Goal: Task Accomplishment & Management: Use online tool/utility

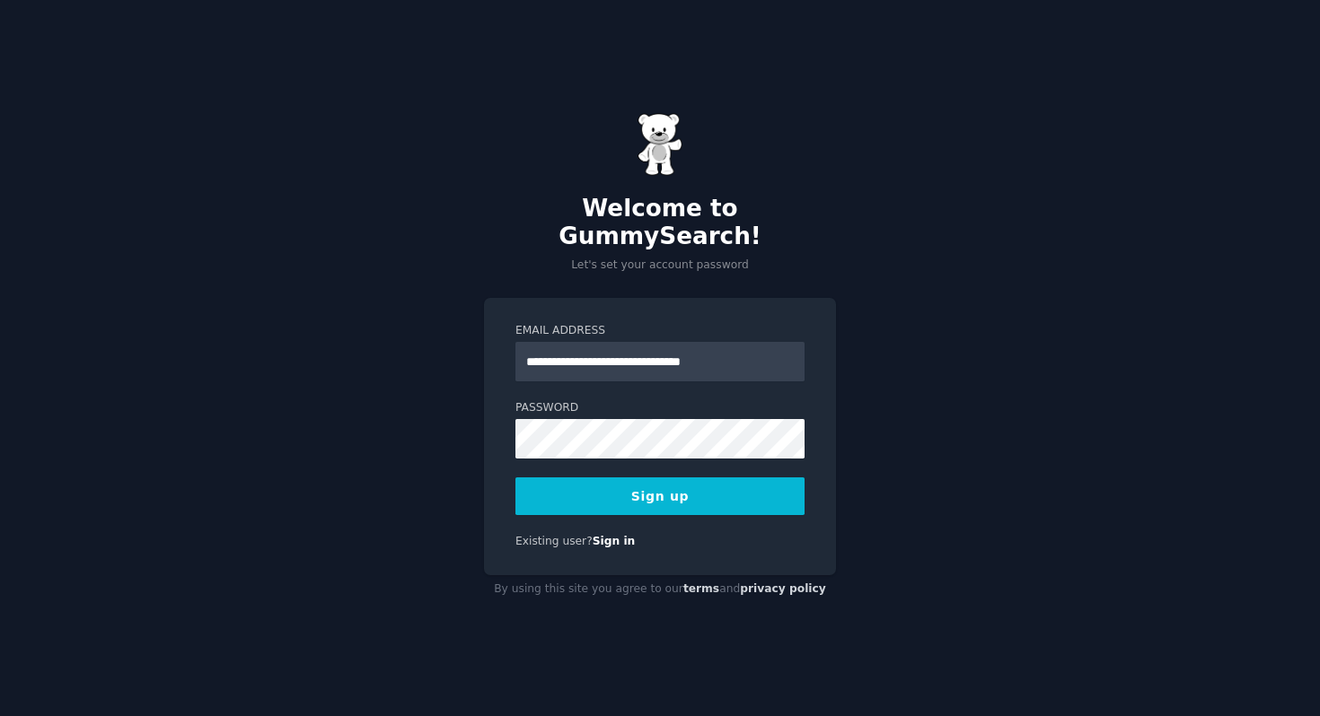
type input "**********"
click at [882, 396] on div "**********" at bounding box center [660, 358] width 1320 height 716
click at [663, 480] on button "Sign up" at bounding box center [659, 497] width 289 height 38
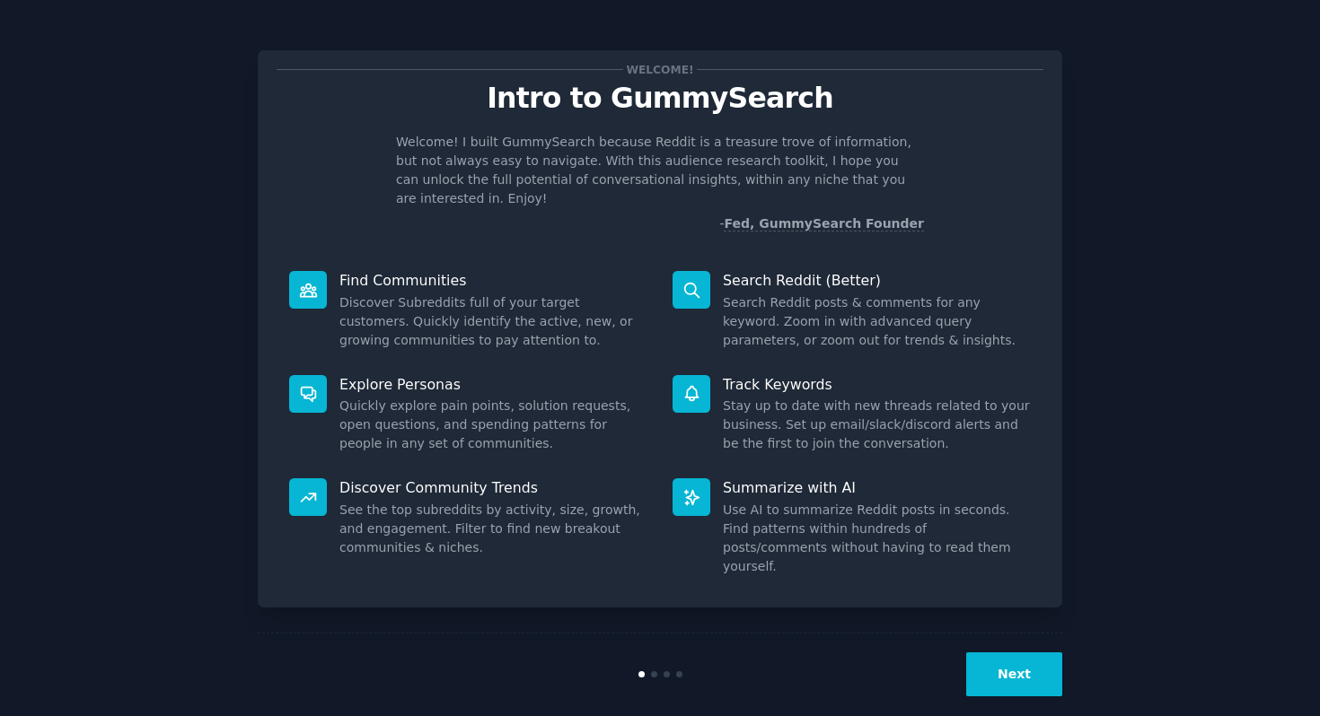
click at [998, 656] on button "Next" at bounding box center [1014, 675] width 96 height 44
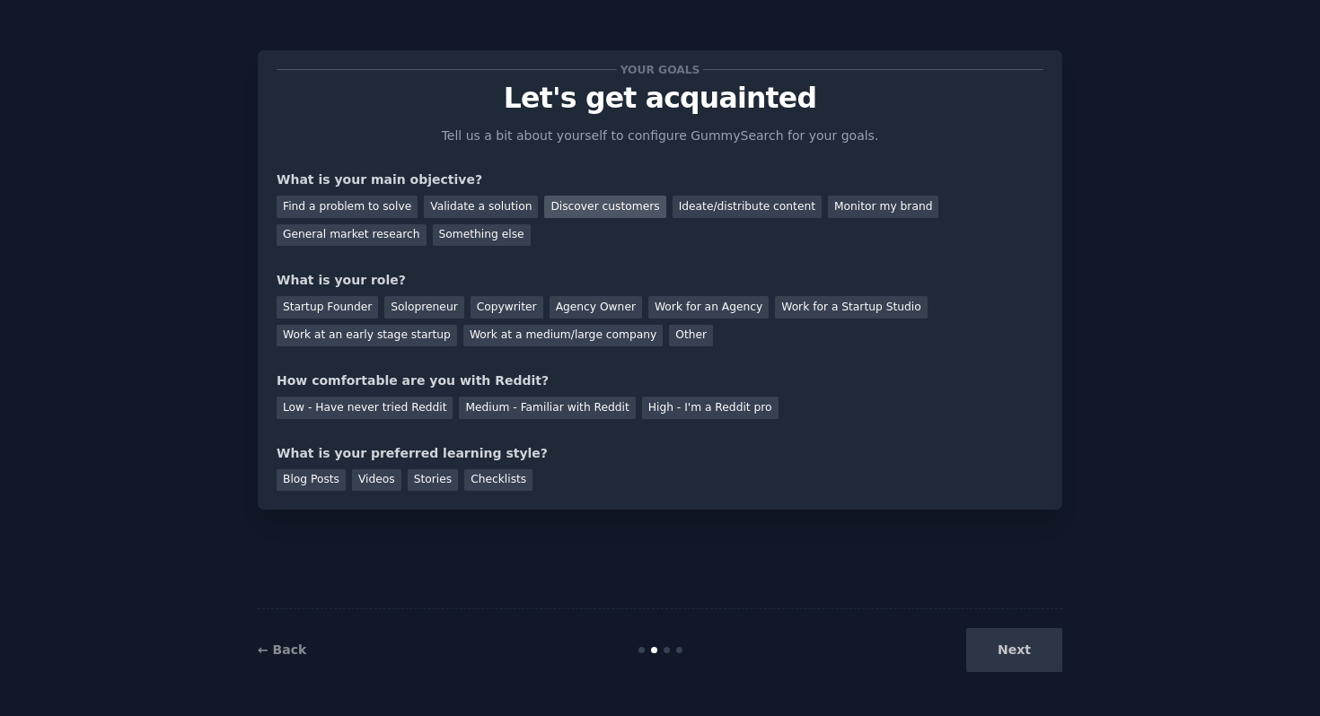
click at [593, 206] on div "Discover customers" at bounding box center [604, 207] width 121 height 22
click at [689, 210] on div "Ideate/distribute content" at bounding box center [746, 207] width 149 height 22
click at [613, 207] on div "Discover customers" at bounding box center [604, 207] width 121 height 22
click at [575, 341] on div "Work at a medium/large company" at bounding box center [562, 336] width 199 height 22
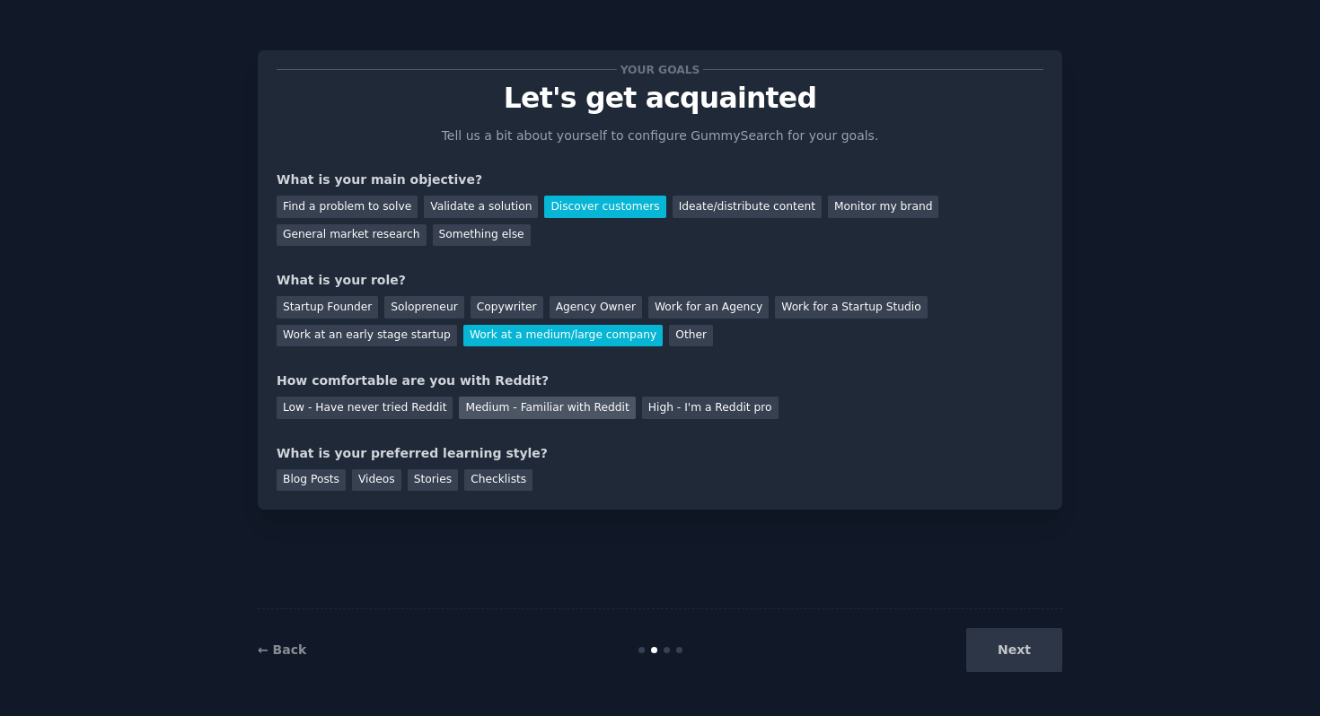
click at [522, 410] on div "Medium - Familiar with Reddit" at bounding box center [547, 408] width 176 height 22
click at [408, 409] on div "Low - Have never tried Reddit" at bounding box center [364, 408] width 176 height 22
click at [477, 478] on div "Checklists" at bounding box center [498, 480] width 68 height 22
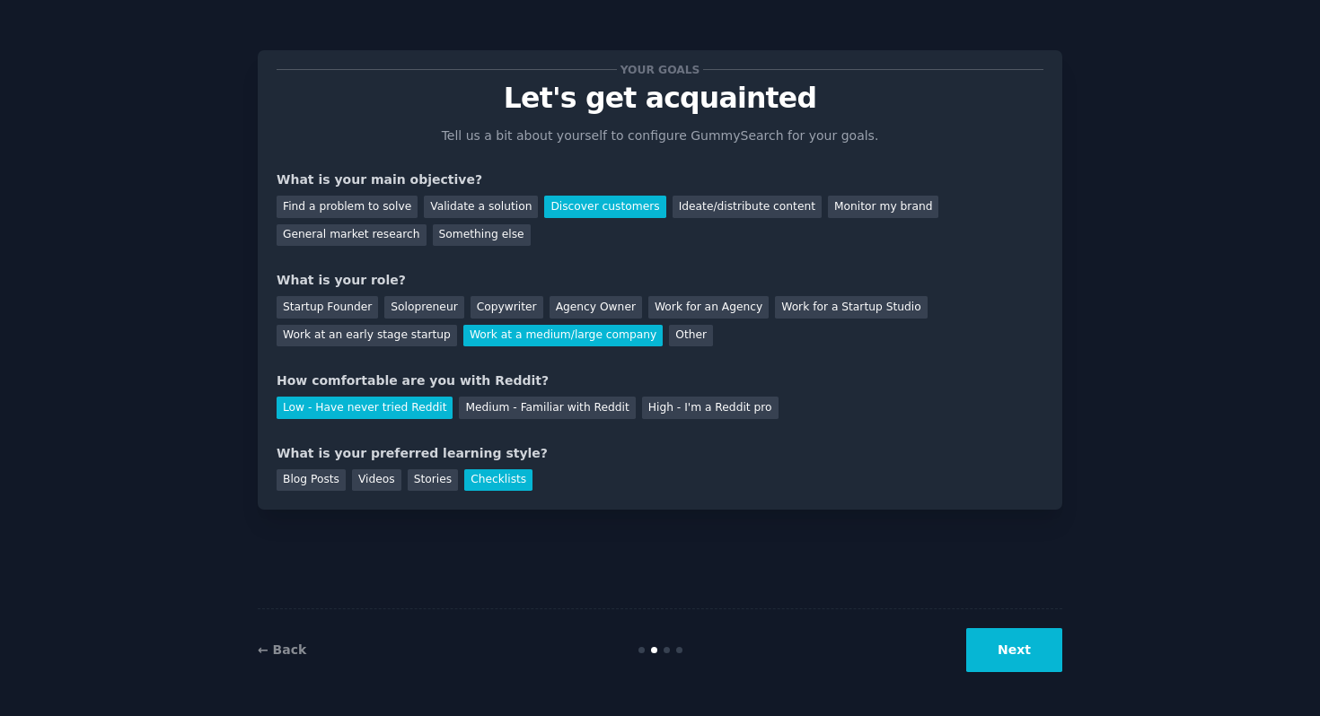
click at [1013, 657] on button "Next" at bounding box center [1014, 650] width 96 height 44
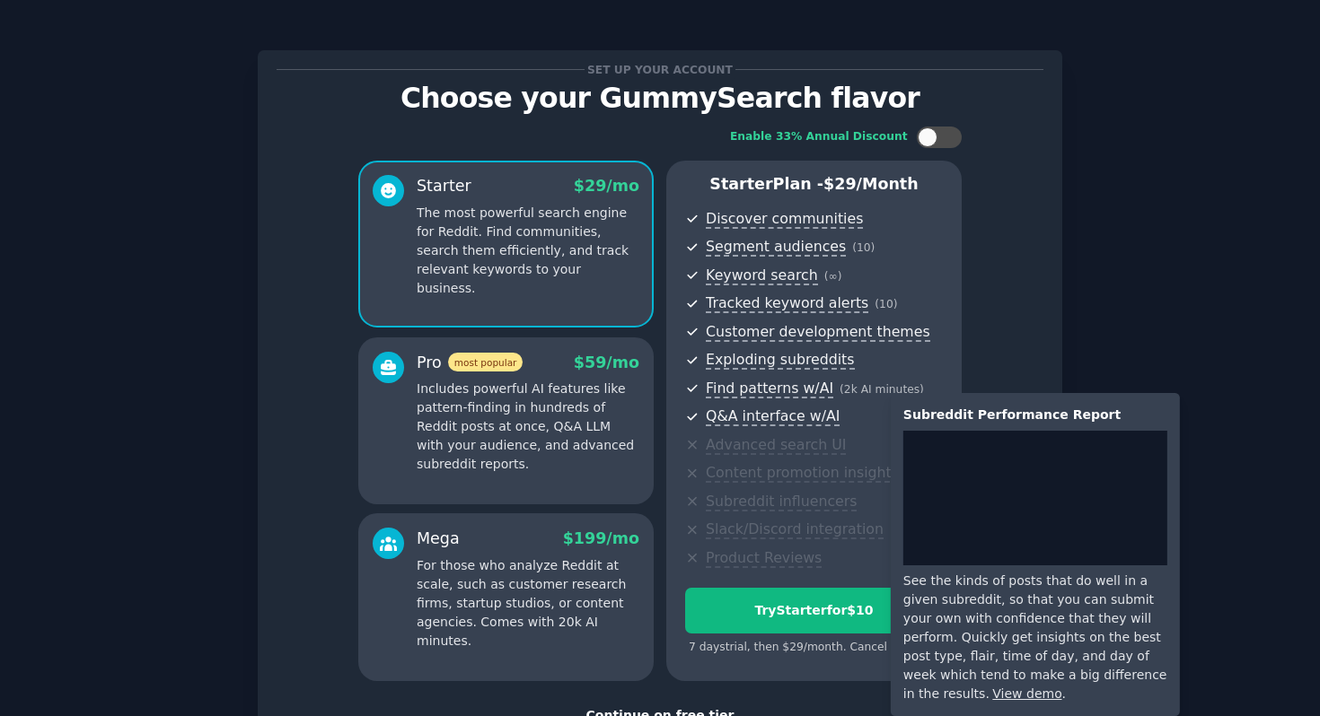
scroll to position [135, 0]
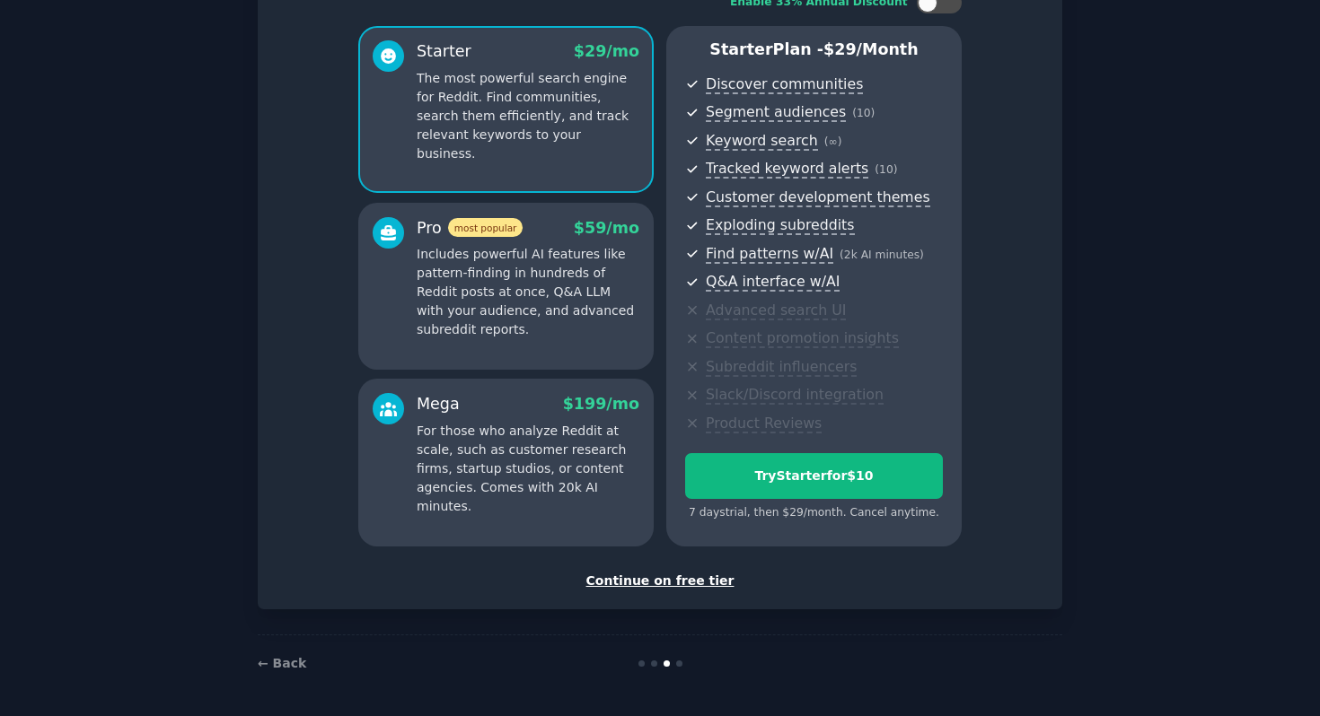
click at [686, 580] on div "Continue on free tier" at bounding box center [659, 581] width 767 height 19
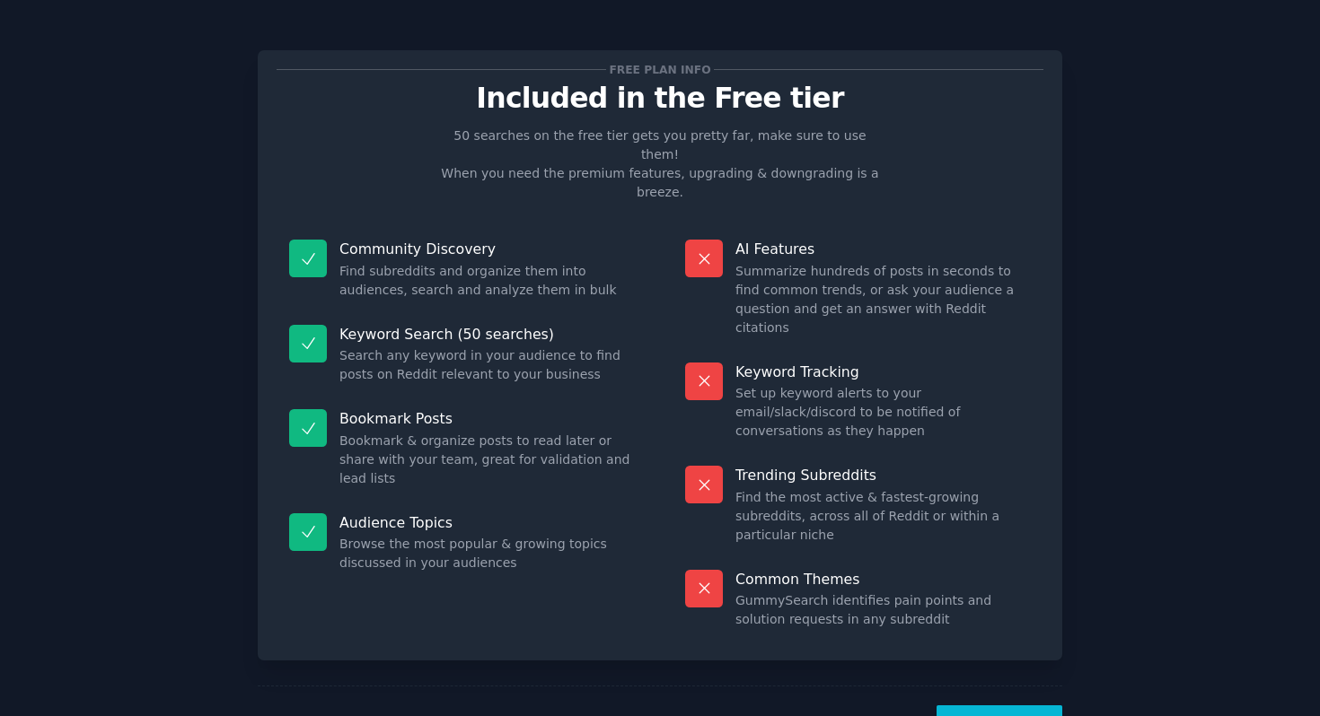
click at [979, 706] on button "Let's Go!" at bounding box center [999, 728] width 126 height 44
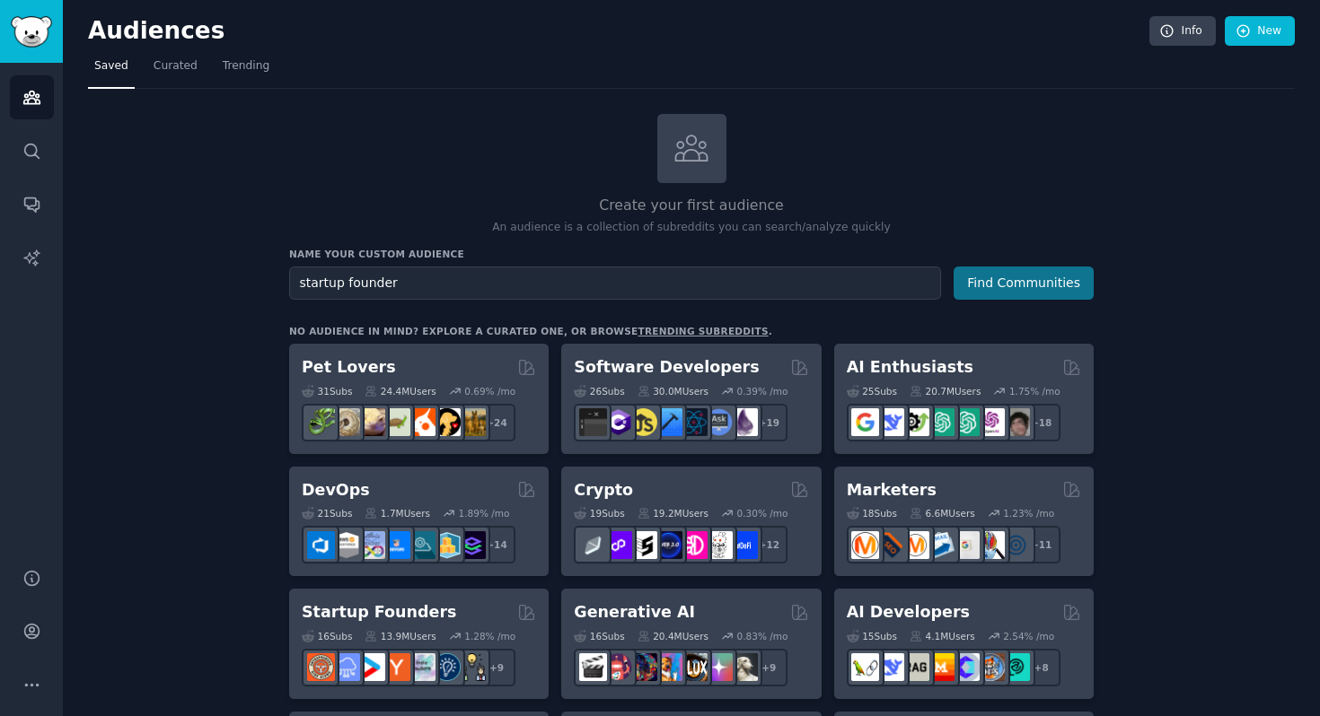
type input "startup founder"
click at [1014, 282] on button "Find Communities" at bounding box center [1023, 283] width 140 height 33
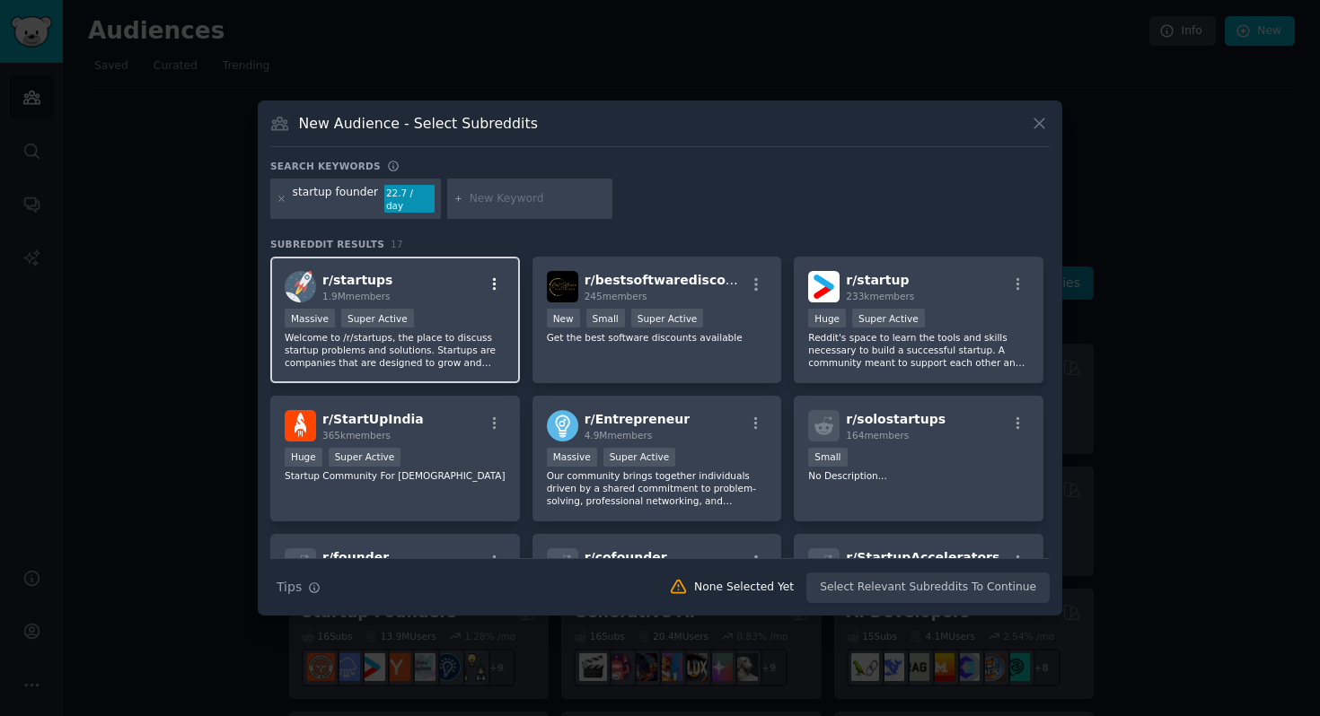
click at [488, 281] on icon "button" at bounding box center [495, 284] width 16 height 16
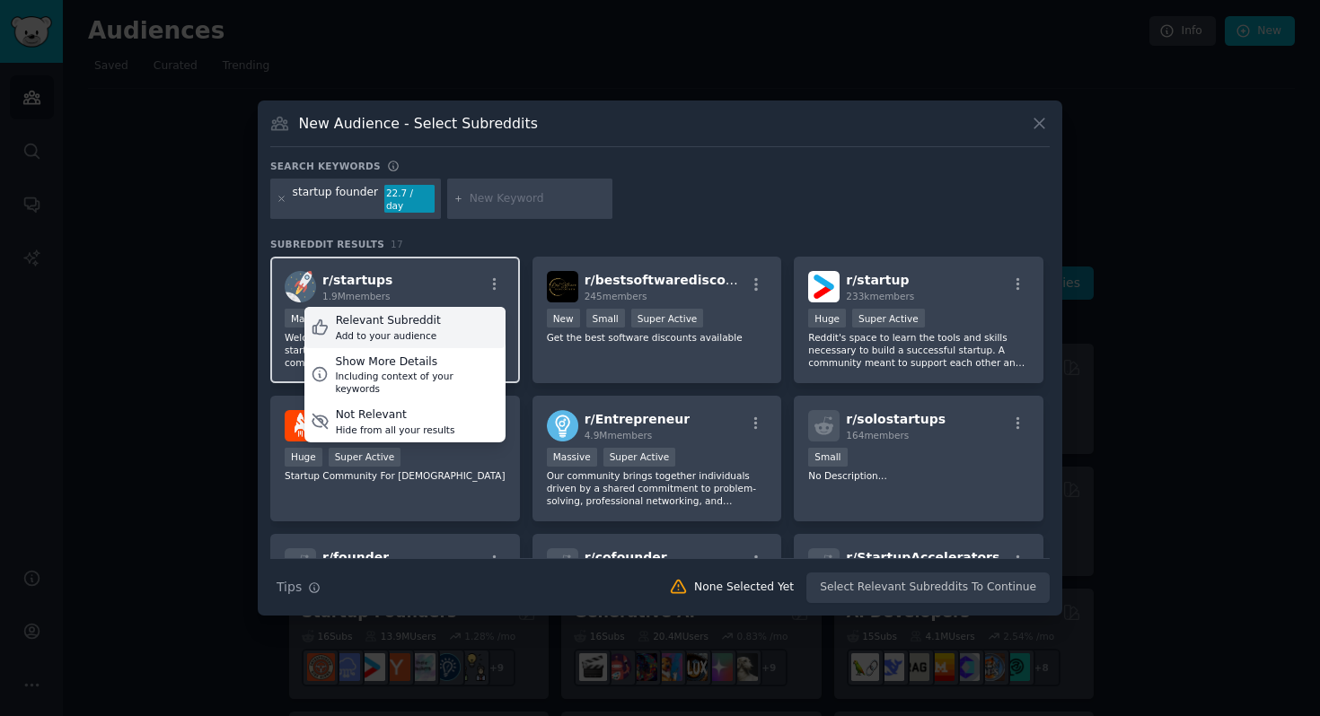
click at [453, 314] on div "Relevant Subreddit Add to your audience" at bounding box center [404, 327] width 201 height 41
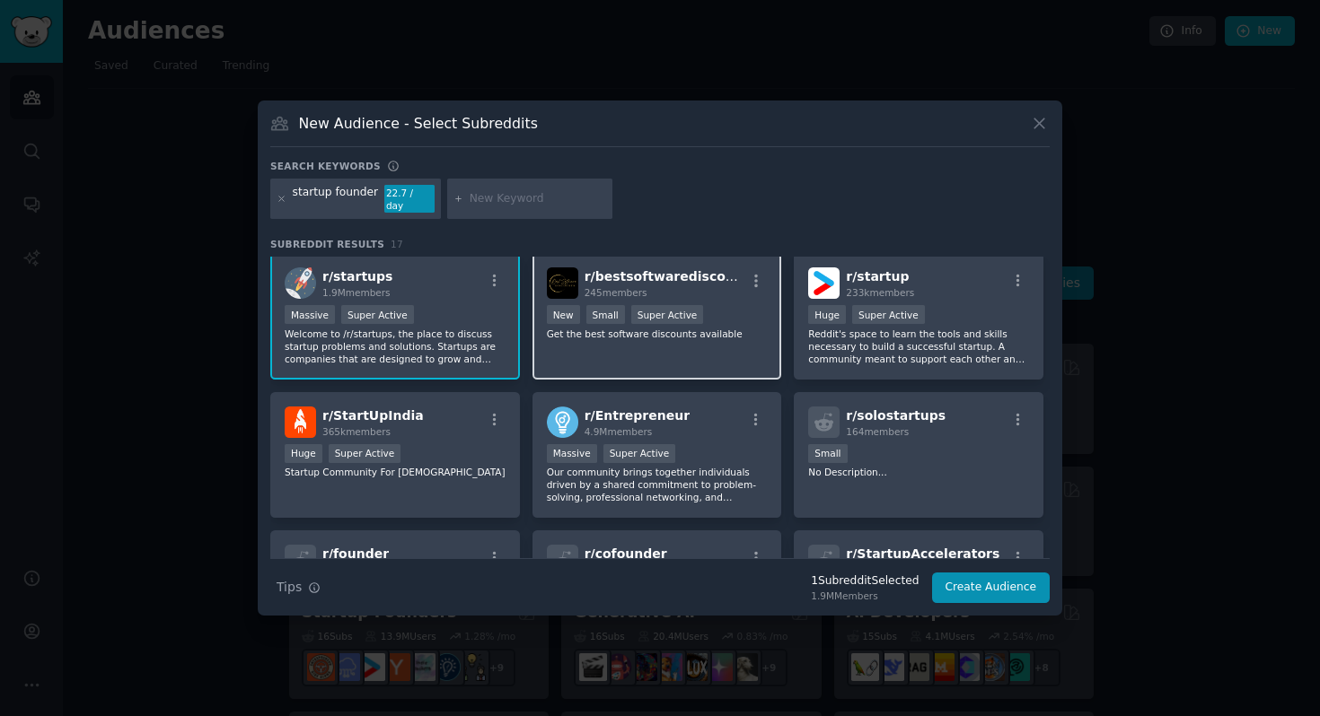
scroll to position [1, 0]
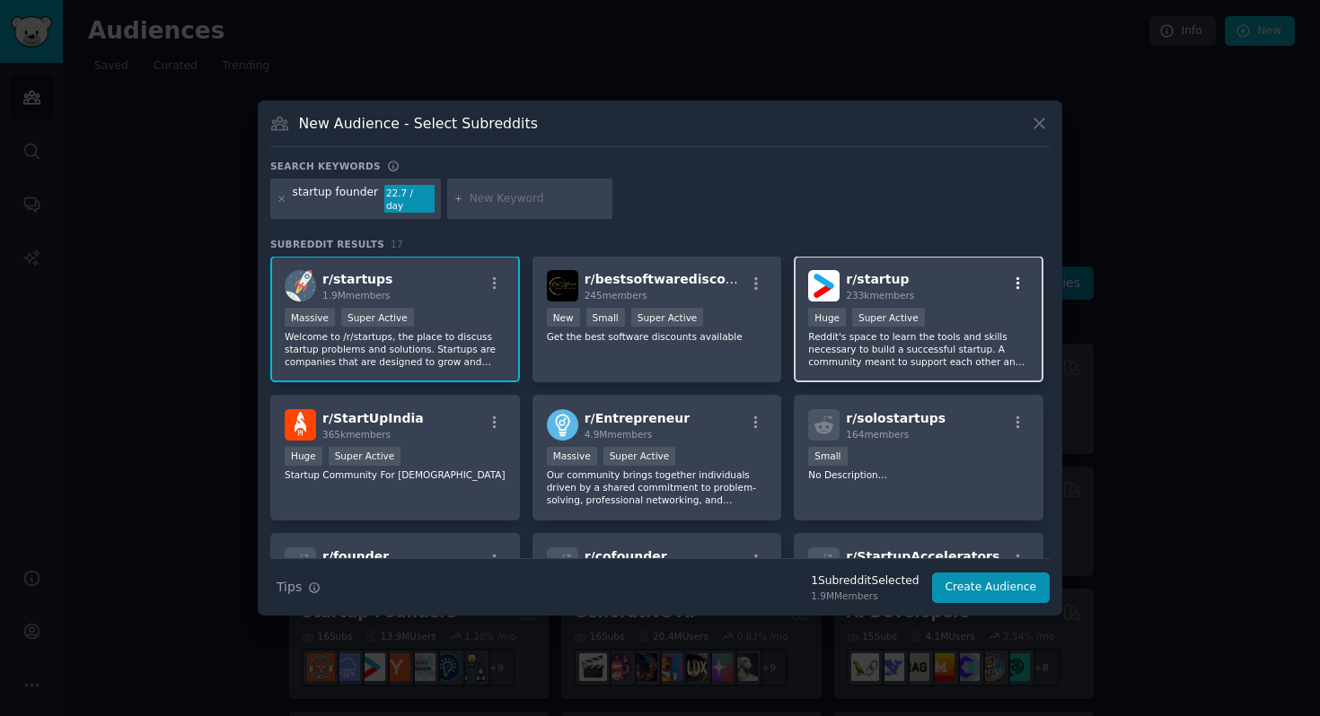
click at [1014, 276] on icon "button" at bounding box center [1018, 284] width 16 height 16
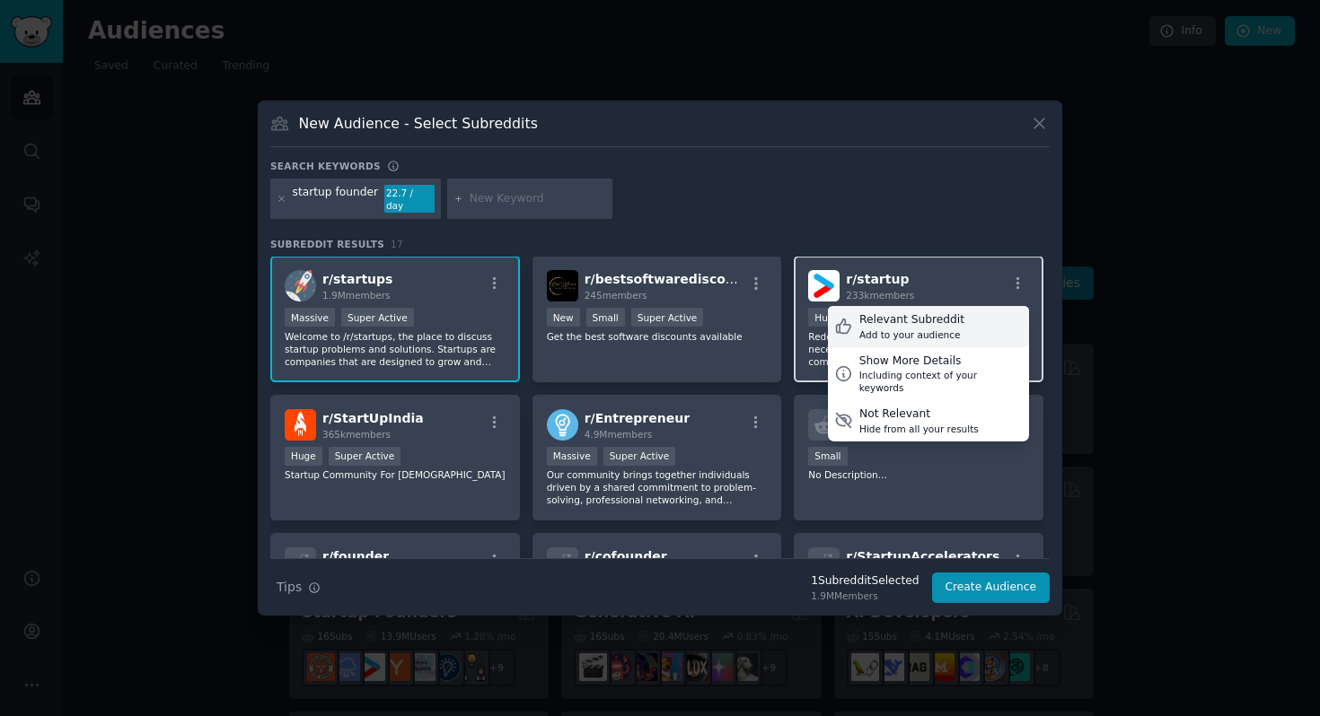
click at [947, 329] on div "Add to your audience" at bounding box center [911, 335] width 105 height 13
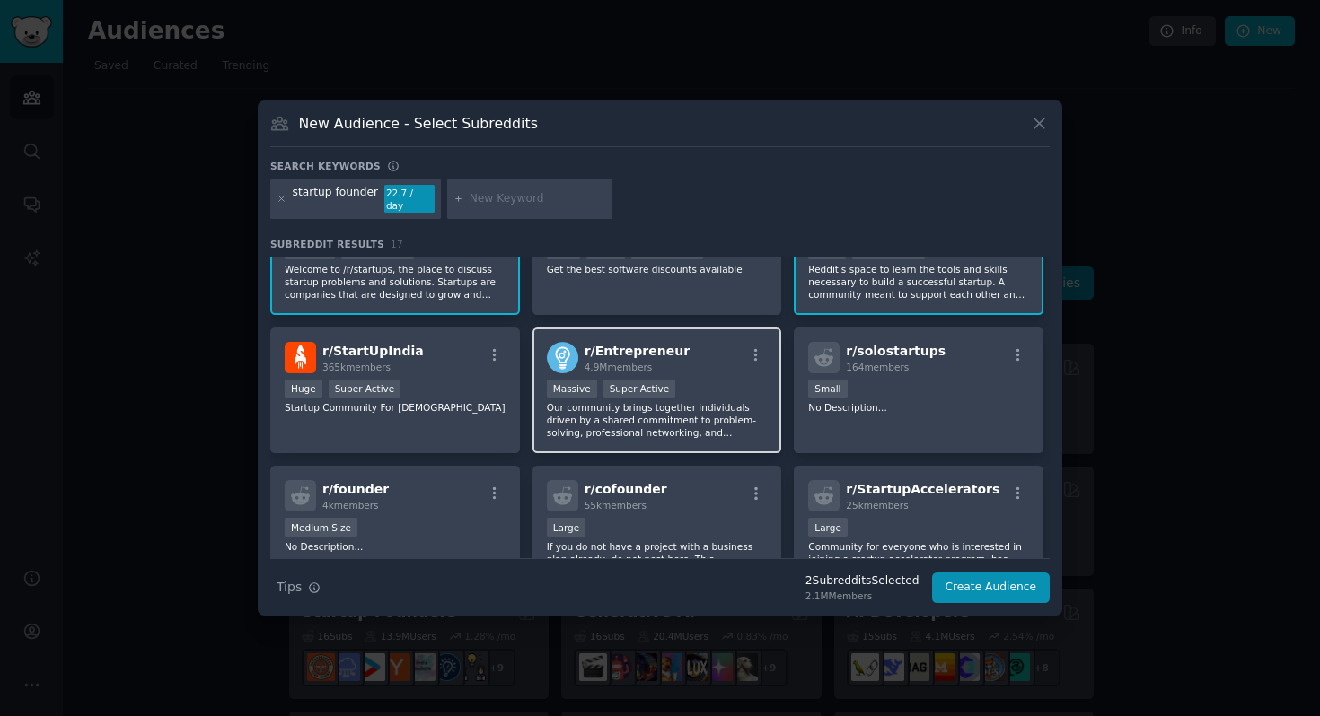
scroll to position [79, 0]
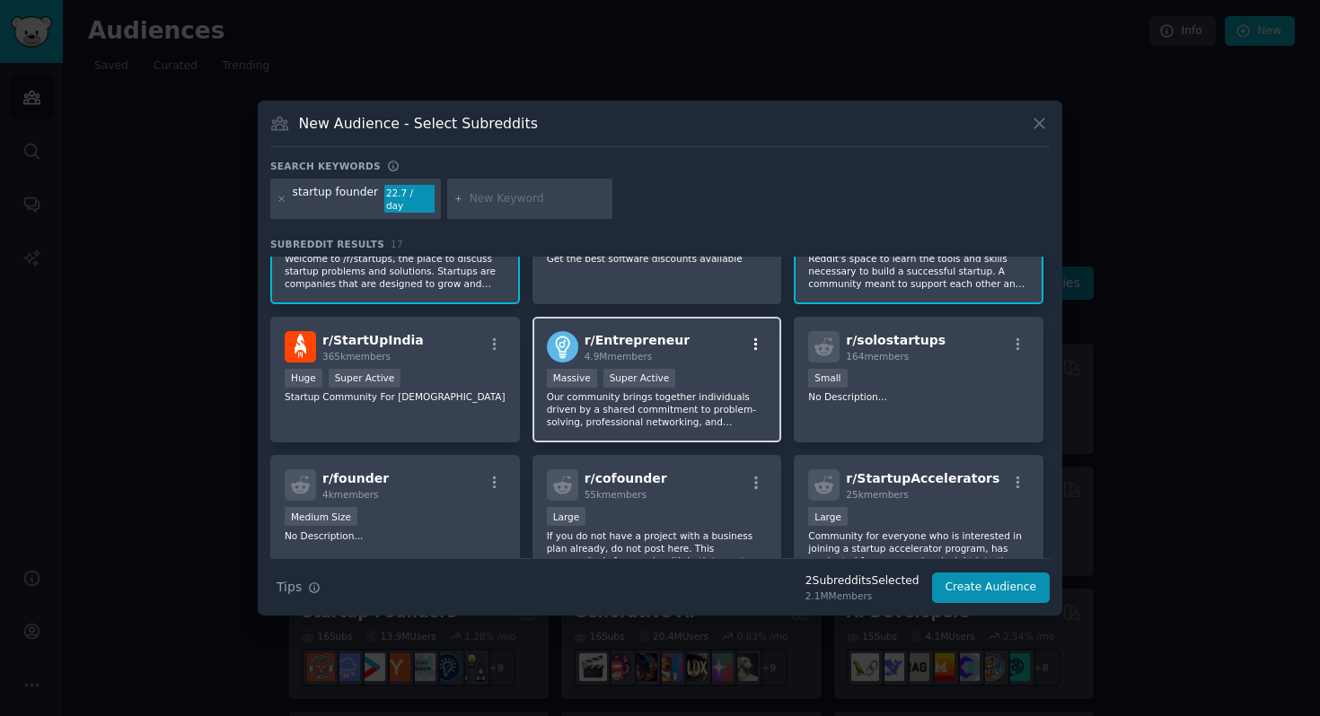
click at [748, 339] on icon "button" at bounding box center [756, 345] width 16 height 16
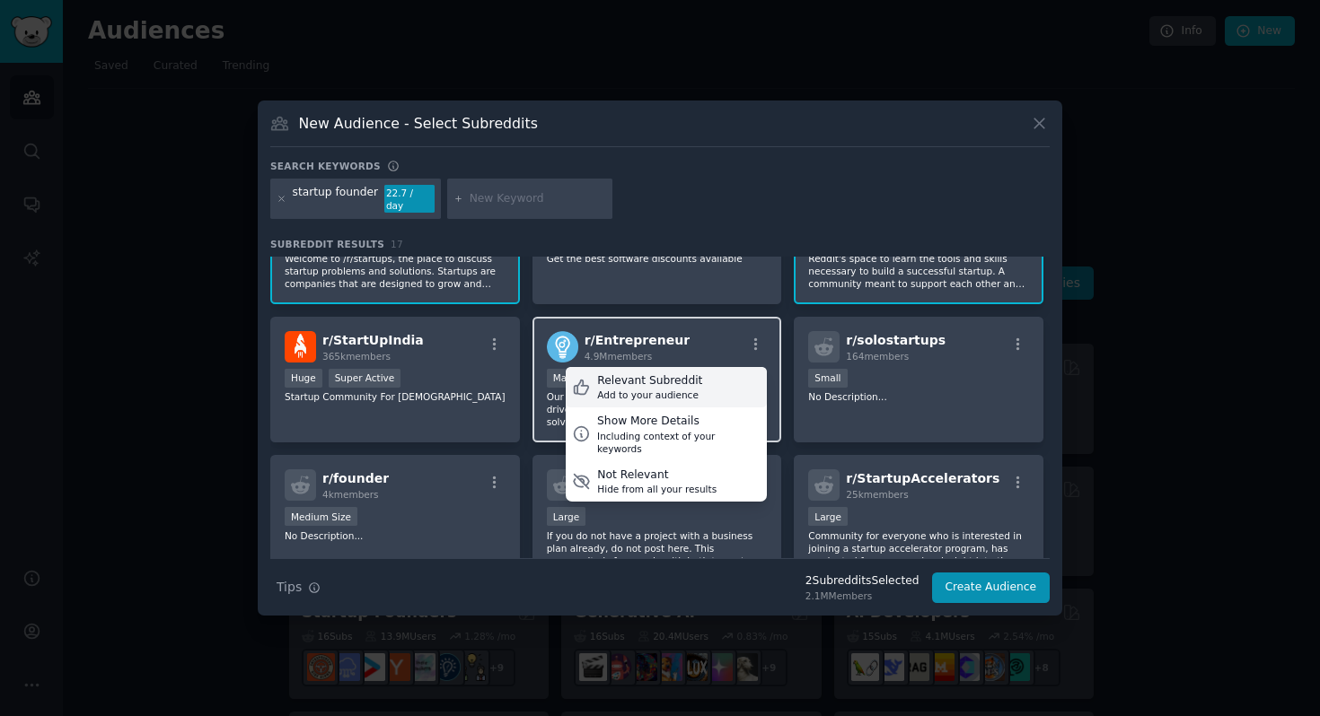
click at [689, 389] on div "Add to your audience" at bounding box center [649, 395] width 105 height 13
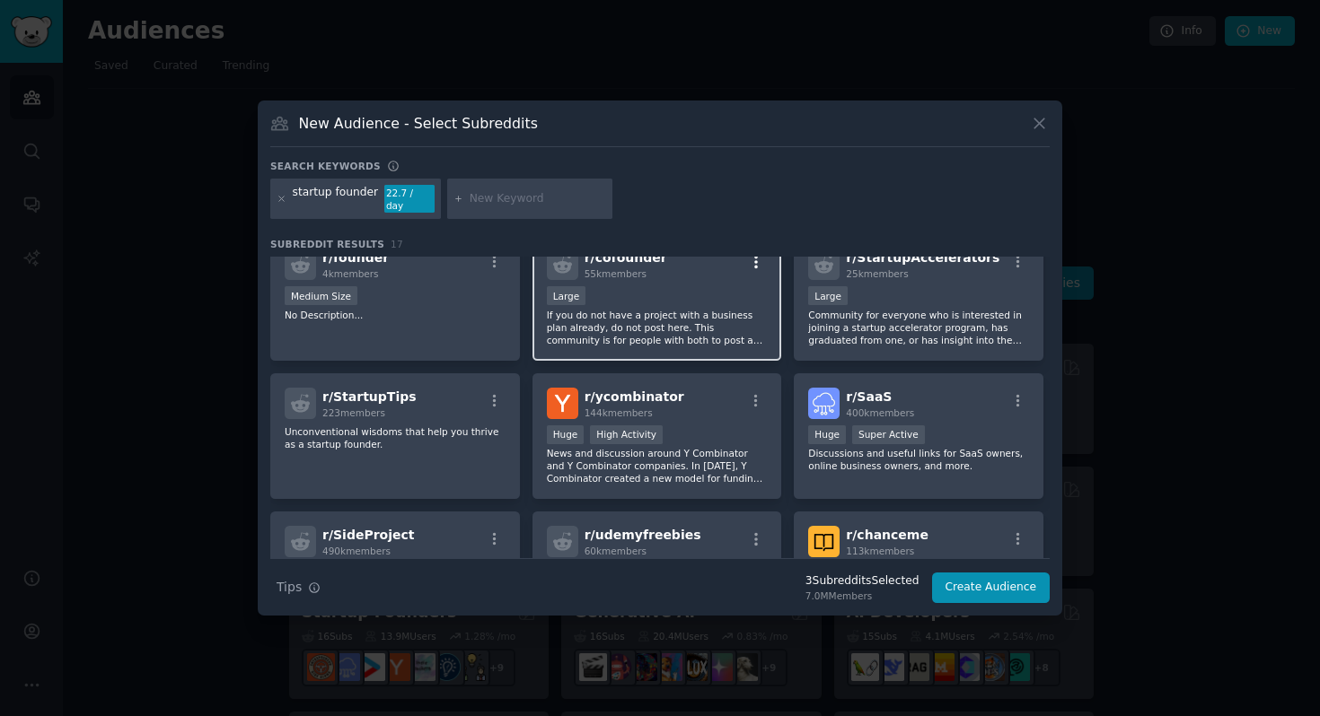
scroll to position [302, 0]
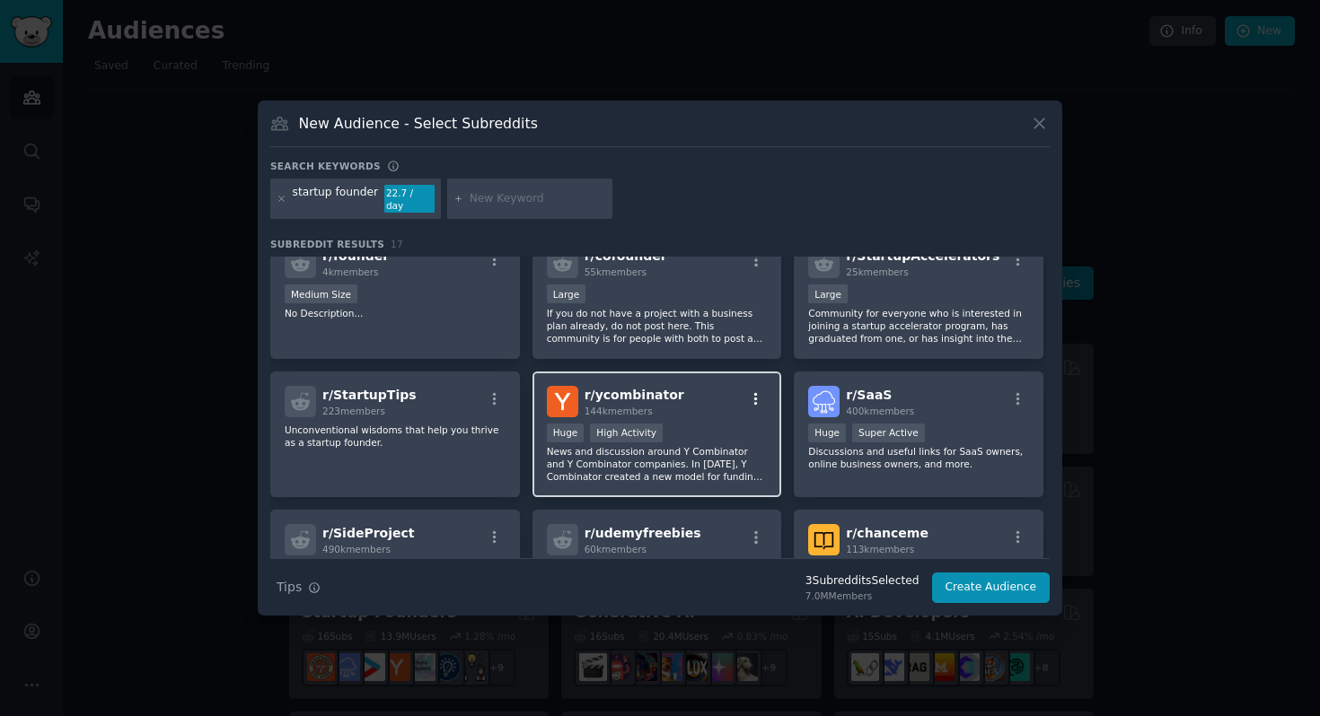
click at [750, 391] on icon "button" at bounding box center [756, 399] width 16 height 16
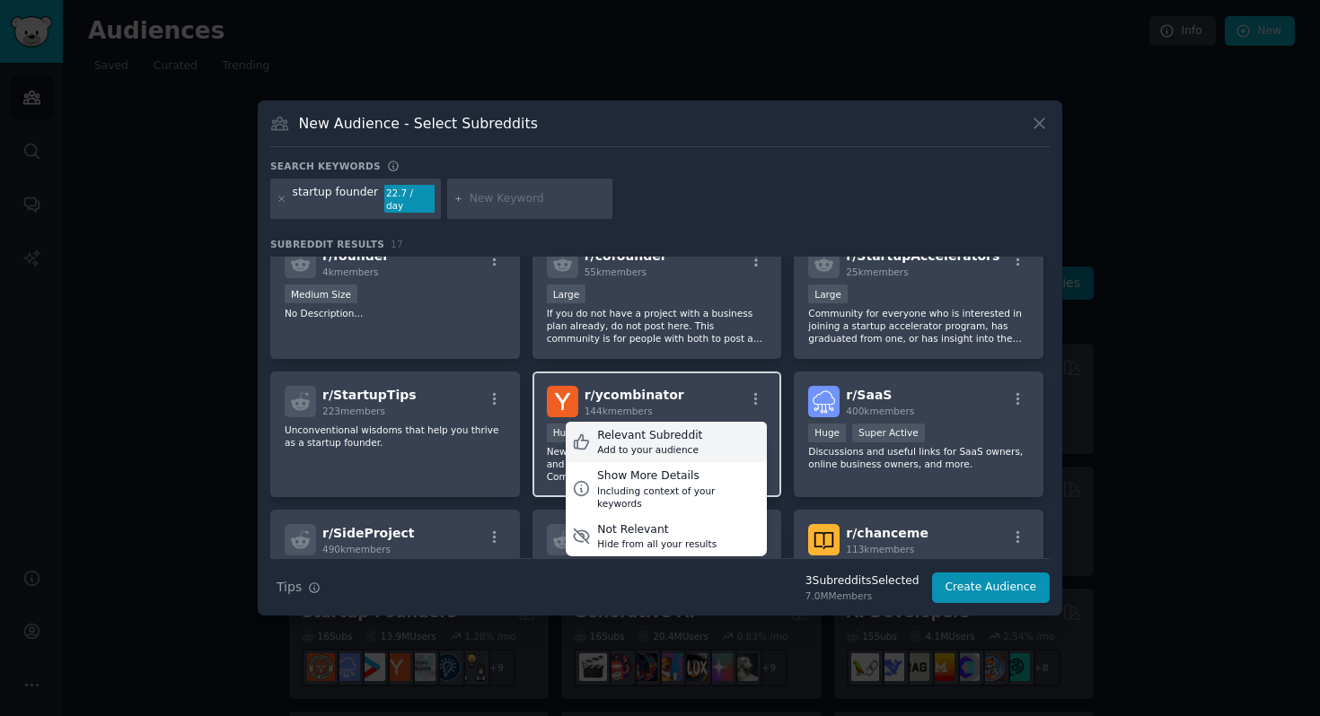
click at [677, 443] on div "Add to your audience" at bounding box center [649, 449] width 105 height 13
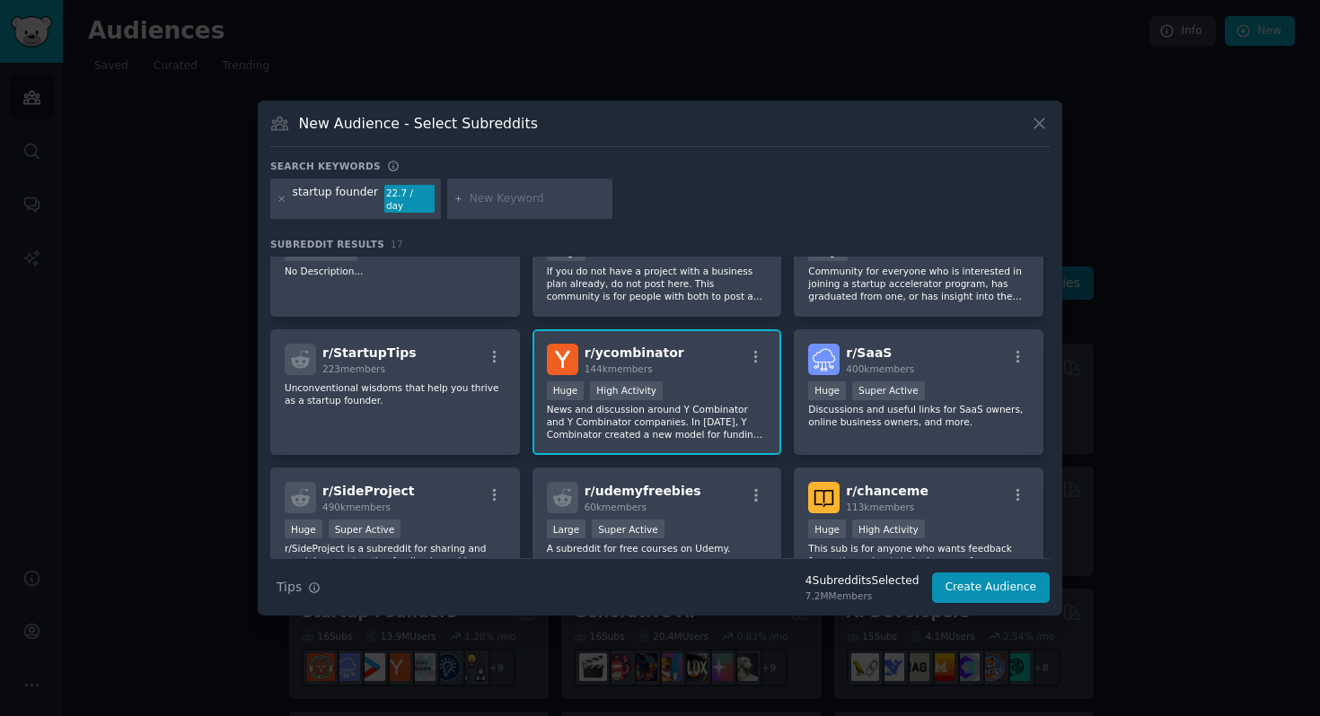
scroll to position [348, 0]
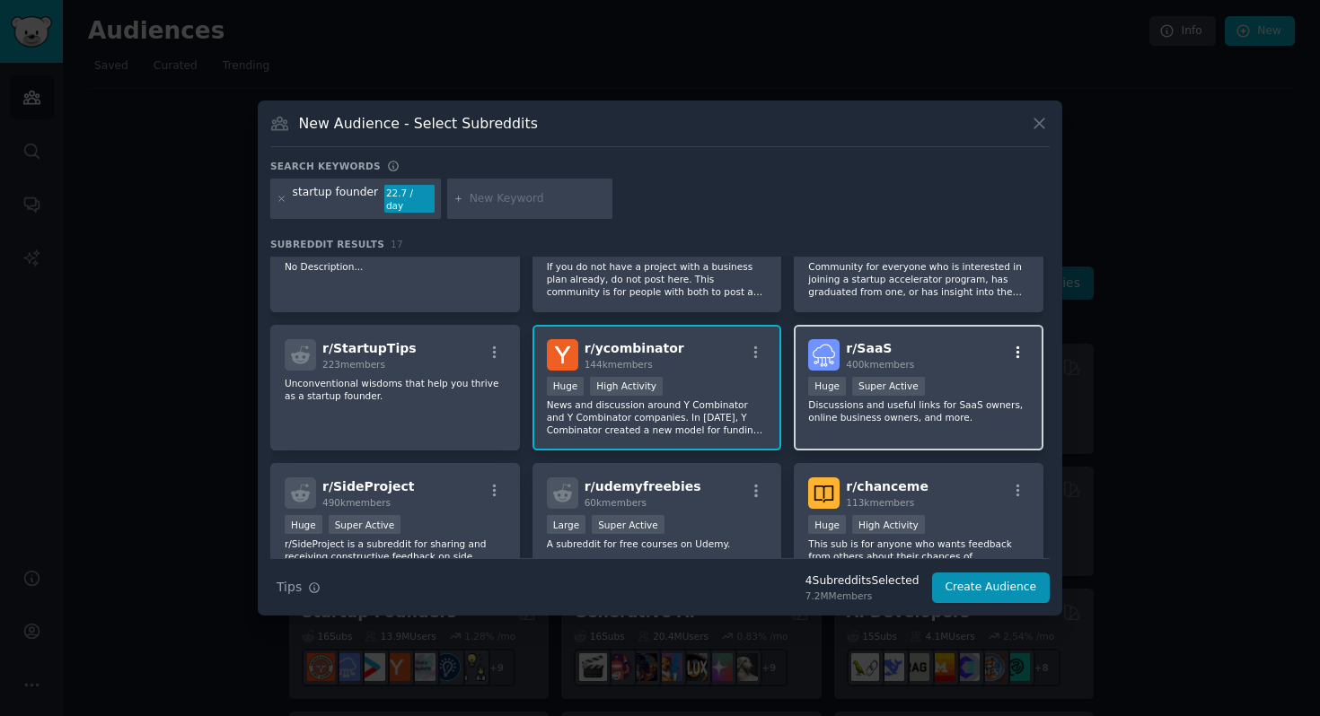
click at [1015, 345] on icon "button" at bounding box center [1018, 353] width 16 height 16
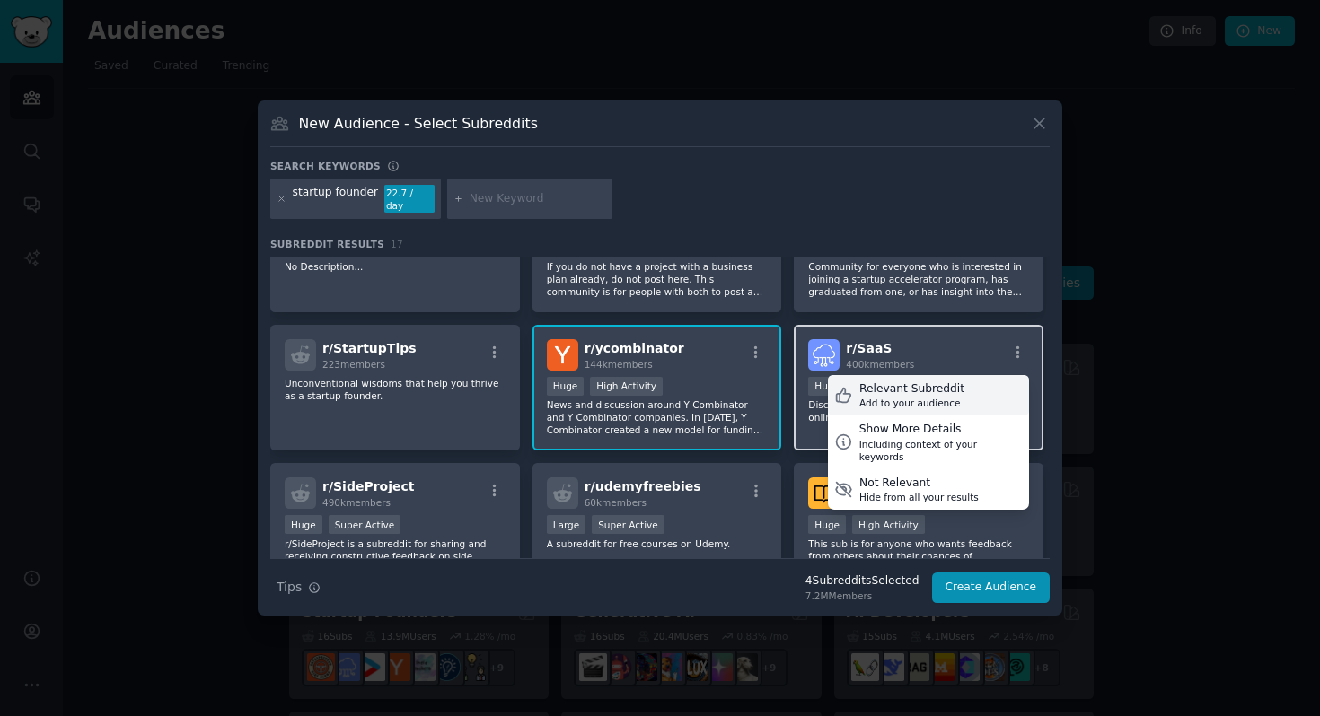
click at [946, 397] on div "Add to your audience" at bounding box center [911, 403] width 105 height 13
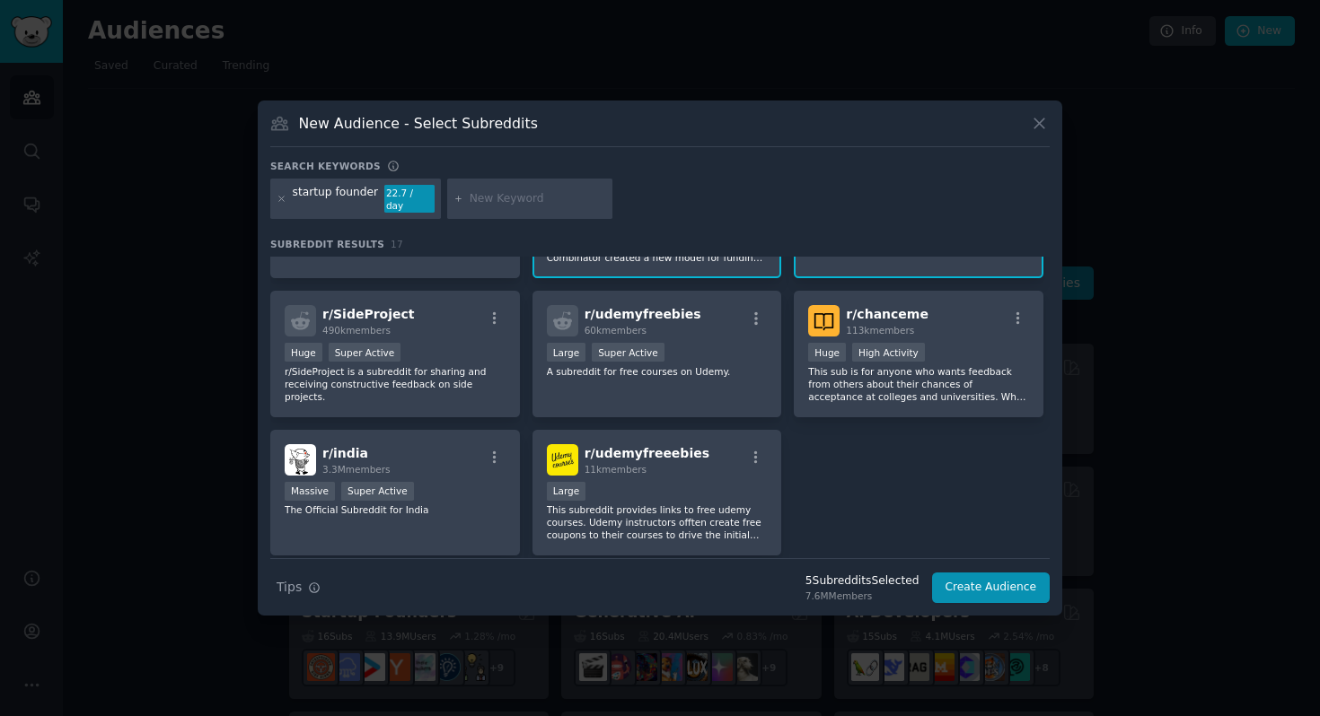
scroll to position [519, 0]
click at [994, 585] on button "Create Audience" at bounding box center [991, 588] width 118 height 31
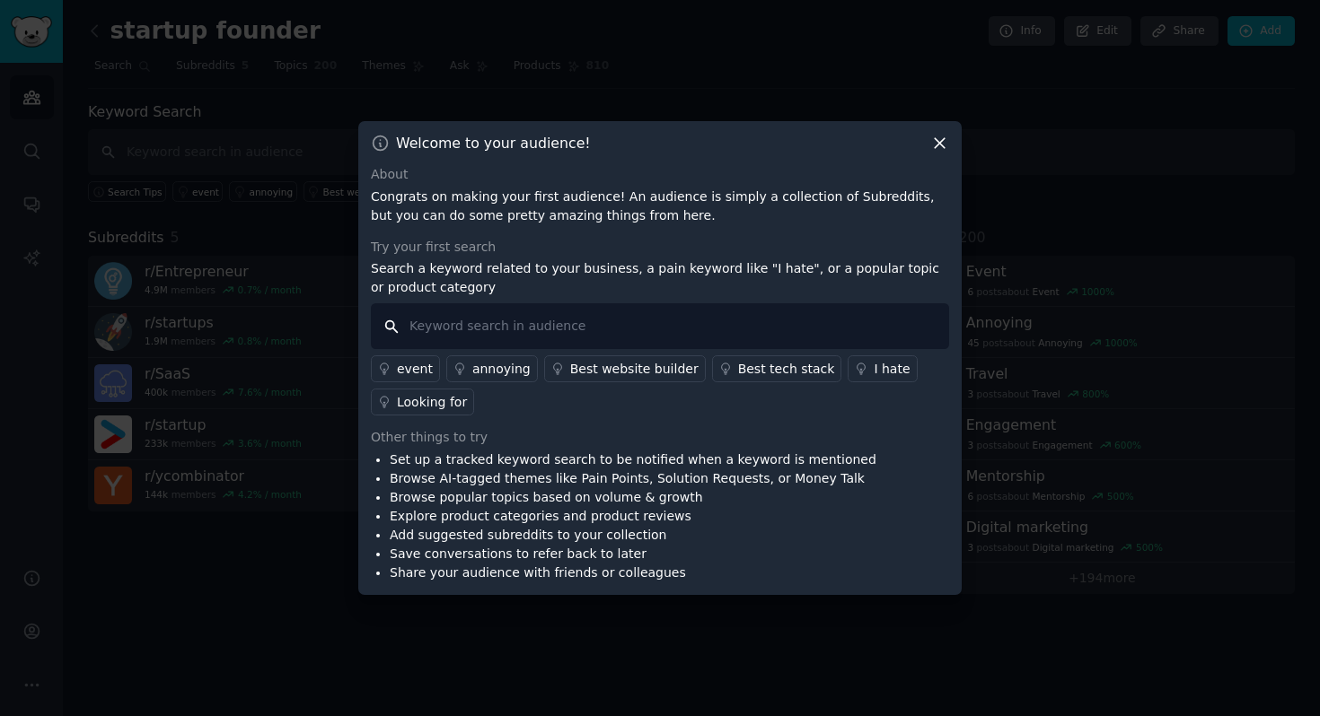
click at [583, 326] on input "text" at bounding box center [660, 326] width 578 height 46
click at [391, 326] on input "startups" at bounding box center [660, 326] width 578 height 46
click at [457, 326] on input "startups" at bounding box center [660, 326] width 578 height 46
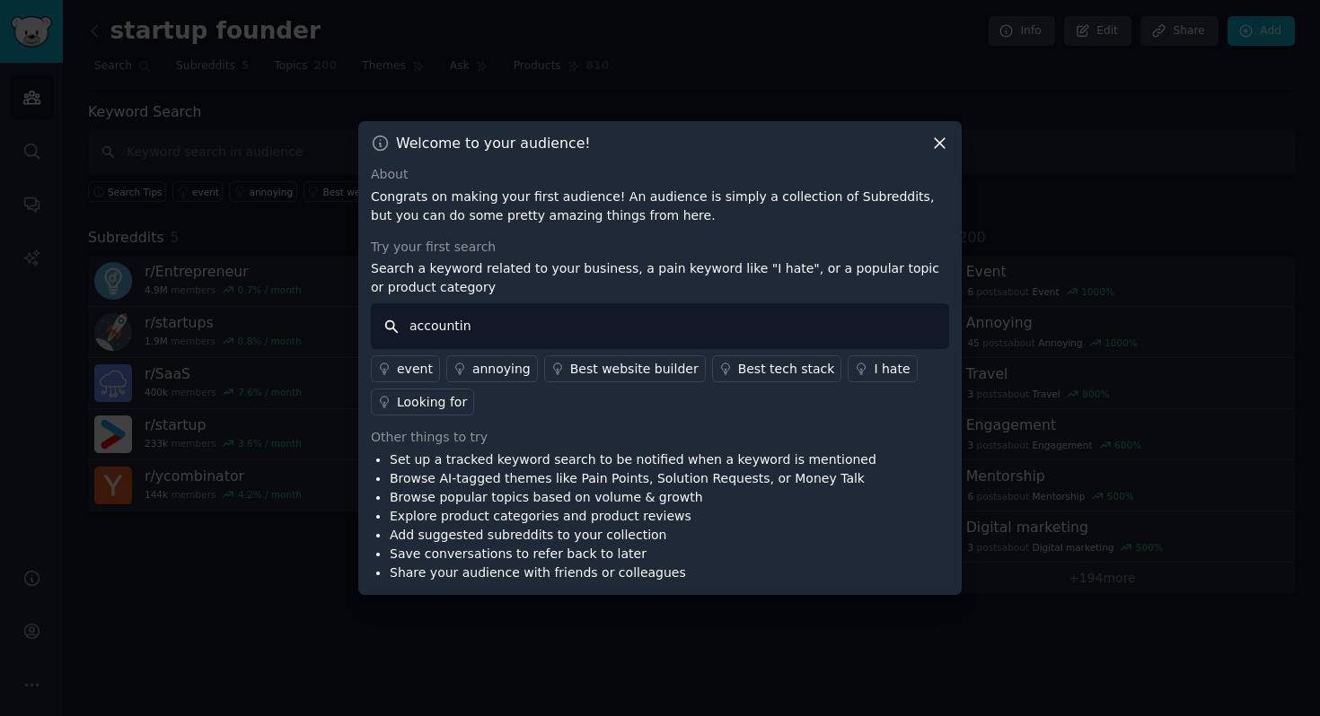
type input "accounting"
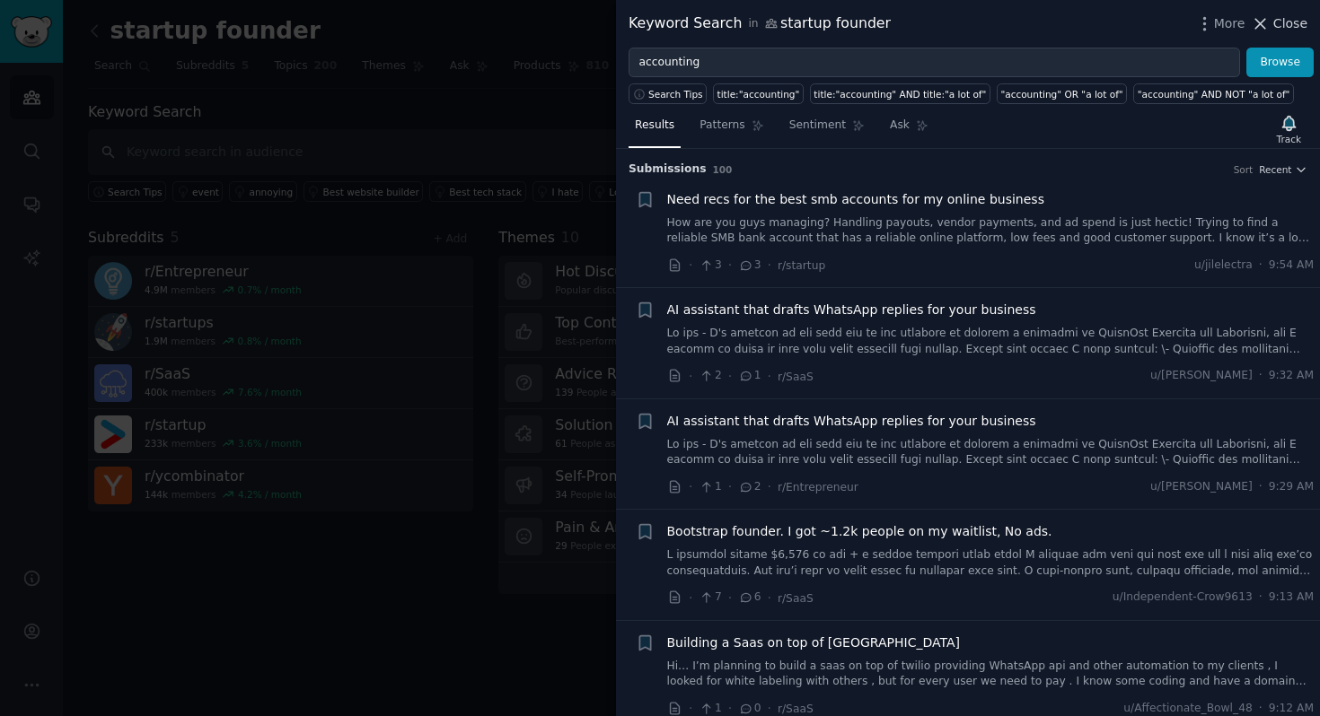
click at [1267, 23] on icon at bounding box center [1259, 23] width 19 height 19
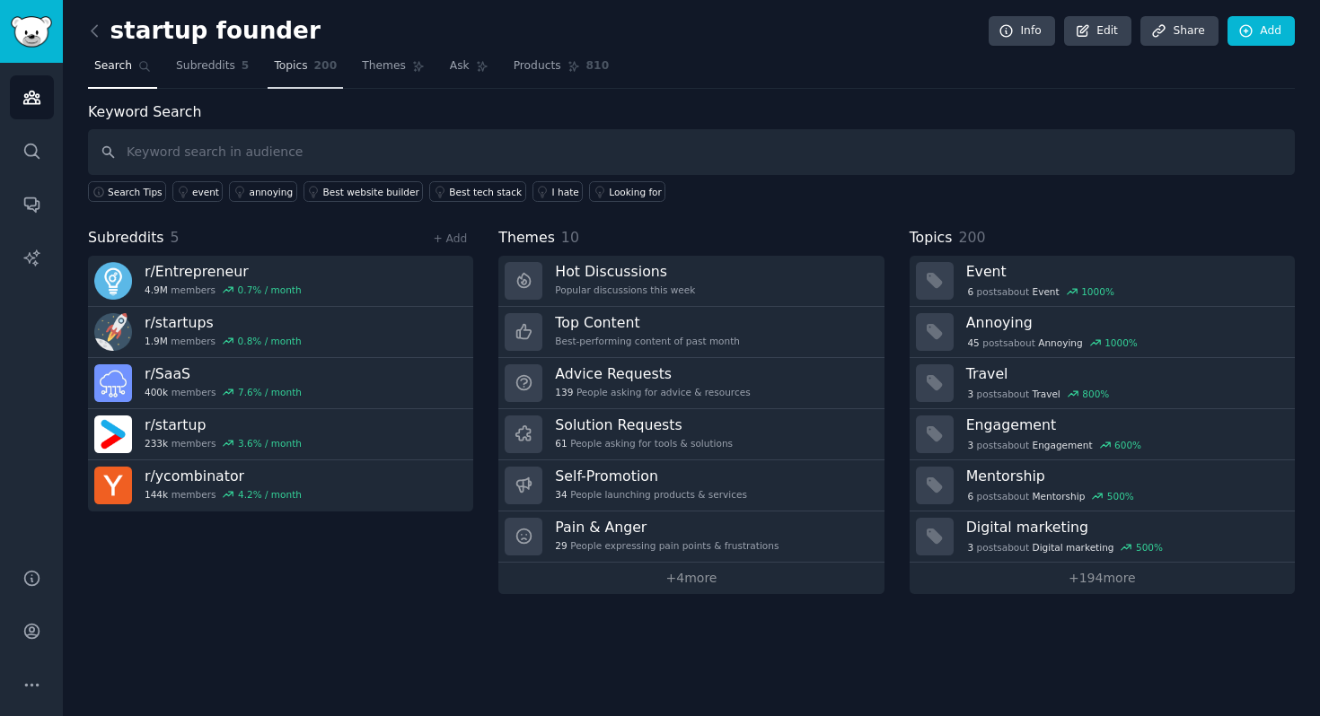
click at [305, 71] on link "Topics 200" at bounding box center [305, 70] width 75 height 37
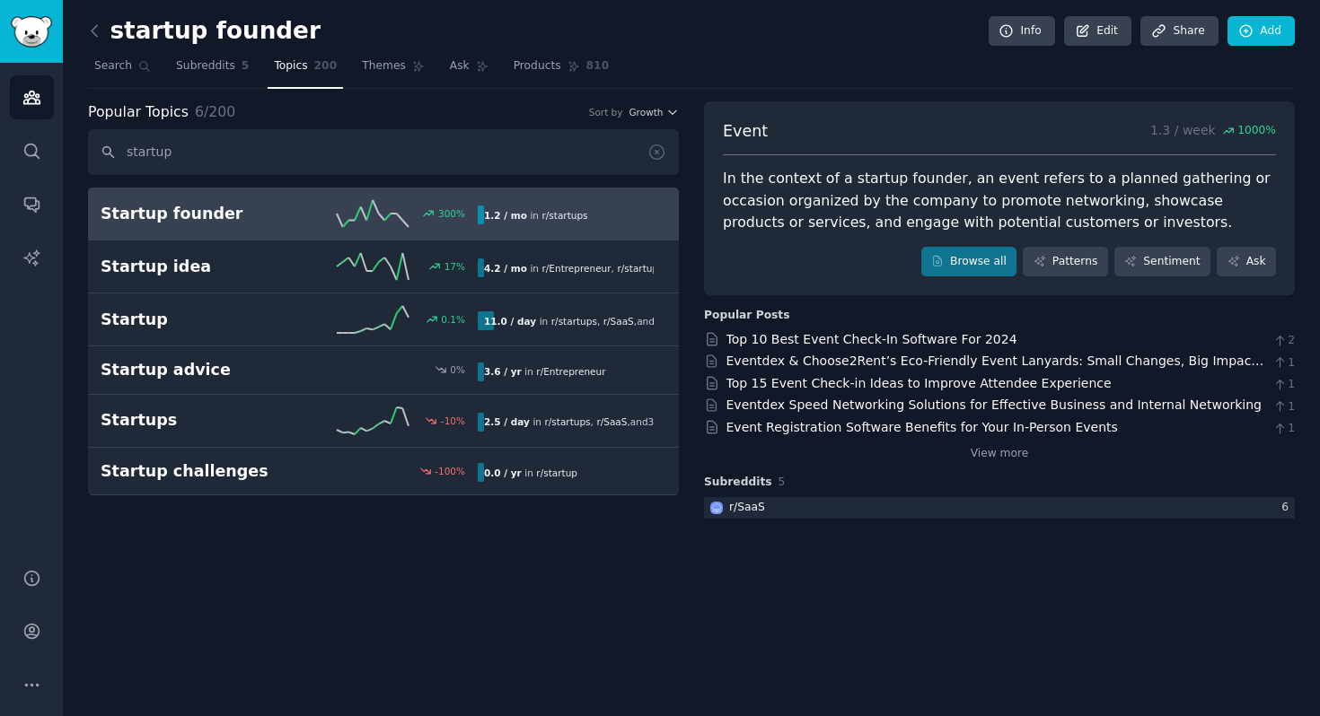
type input "startup"
click at [215, 213] on h2 "Startup founder" at bounding box center [195, 214] width 189 height 22
